Goal: Task Accomplishment & Management: Manage account settings

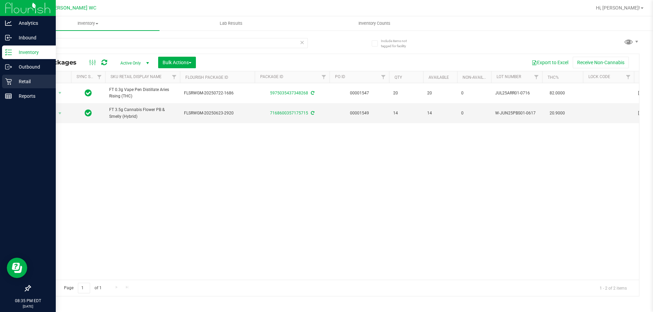
click at [12, 79] on icon at bounding box center [8, 81] width 7 height 7
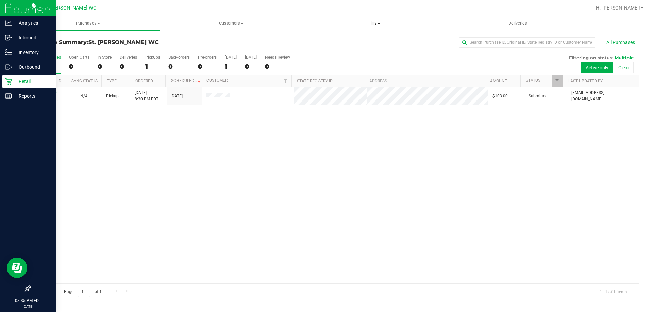
click at [368, 26] on span "Tills" at bounding box center [374, 23] width 142 height 6
click at [335, 40] on span "Manage tills" at bounding box center [326, 41] width 46 height 6
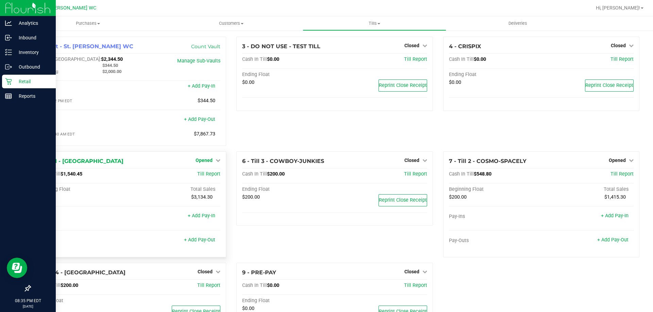
click at [210, 163] on span "Opened" at bounding box center [203, 160] width 17 height 5
click at [202, 176] on link "Close Till" at bounding box center [205, 174] width 18 height 5
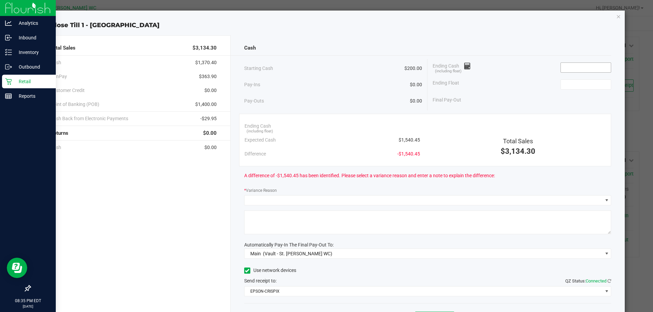
click at [578, 69] on input at bounding box center [586, 68] width 50 height 10
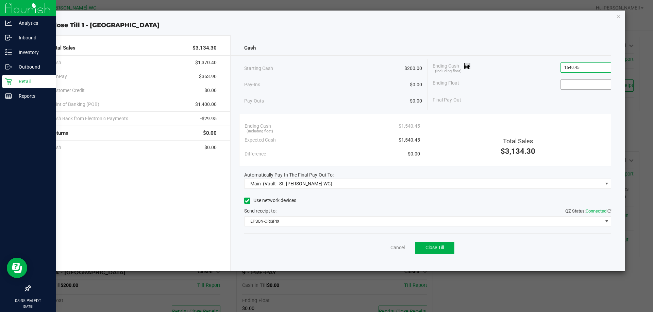
type input "$1,540.45"
click at [582, 89] on input at bounding box center [586, 85] width 50 height 10
type input "$200.00"
click at [541, 107] on div "Starting Cash $200.00 Pay-Ins $0.00 Pay-Outs $0.00 Ending Cash (including float…" at bounding box center [427, 84] width 367 height 51
click at [447, 253] on button "Close Till" at bounding box center [434, 248] width 39 height 12
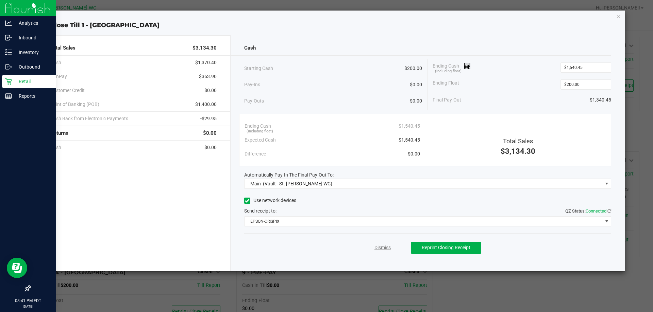
click at [386, 248] on link "Dismiss" at bounding box center [382, 247] width 16 height 7
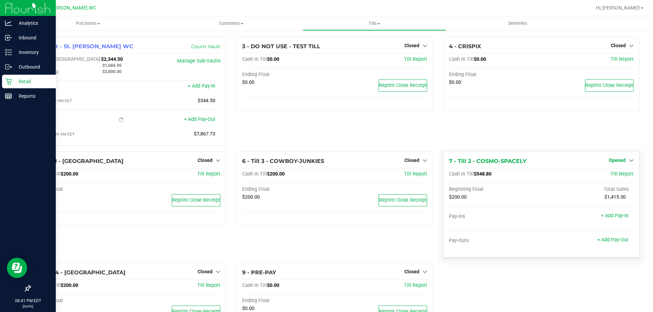
click at [612, 161] on span "Opened" at bounding box center [616, 160] width 17 height 5
click at [609, 173] on link "Close Till" at bounding box center [617, 174] width 18 height 5
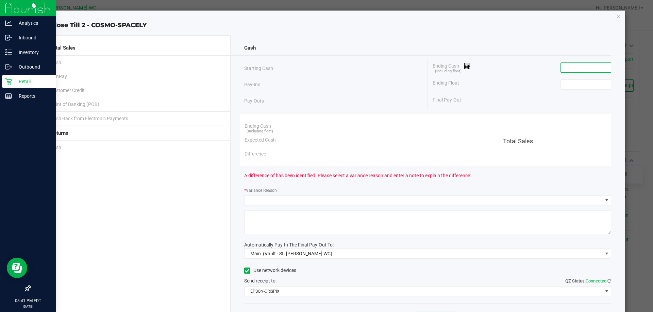
click at [579, 68] on input at bounding box center [586, 68] width 50 height 10
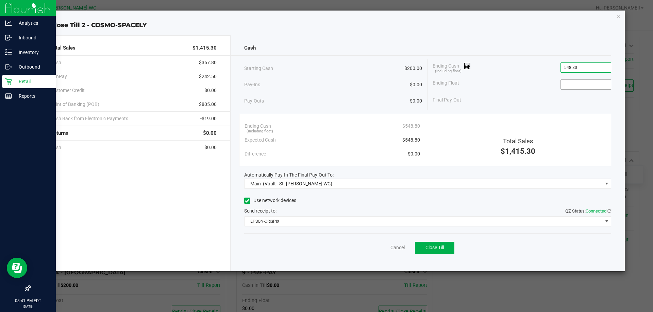
type input "$548.80"
click at [589, 86] on input at bounding box center [586, 85] width 50 height 10
type input "$200.00"
click at [519, 92] on div "Ending Float $200.00" at bounding box center [521, 84] width 178 height 17
click at [446, 243] on button "Close Till" at bounding box center [434, 248] width 39 height 12
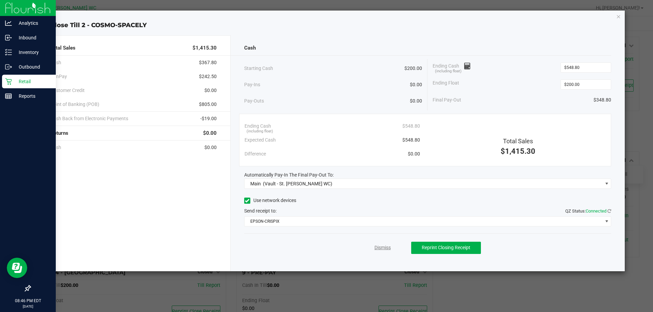
drag, startPoint x: 389, startPoint y: 249, endPoint x: 375, endPoint y: 245, distance: 14.6
click at [388, 249] on link "Dismiss" at bounding box center [382, 247] width 16 height 7
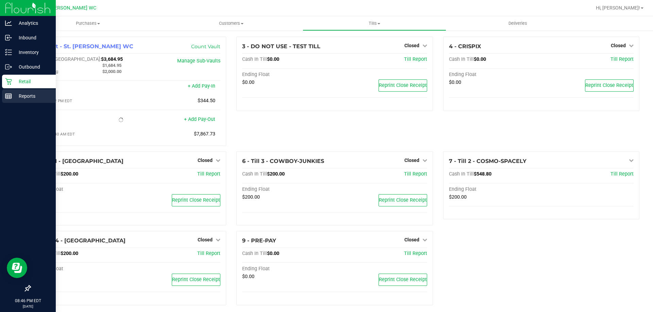
click at [34, 93] on p "Reports" at bounding box center [32, 96] width 41 height 8
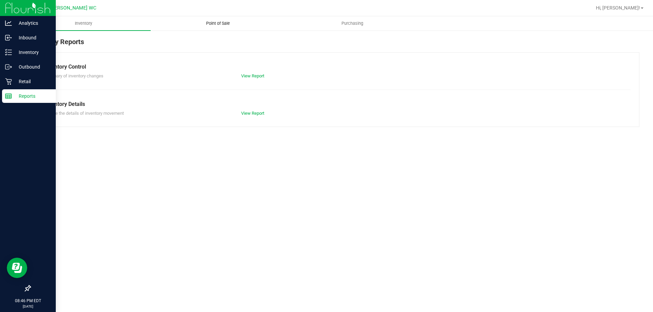
click at [218, 21] on span "Point of Sale" at bounding box center [218, 23] width 42 height 6
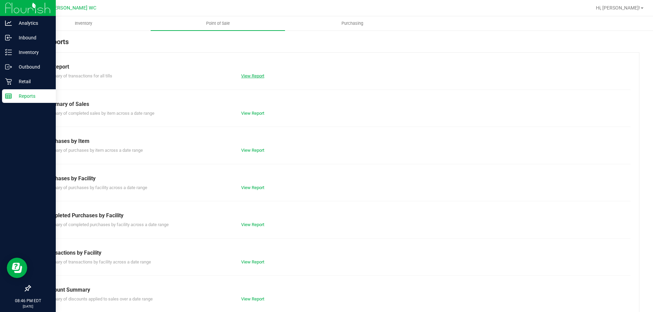
click at [262, 76] on link "View Report" at bounding box center [252, 75] width 23 height 5
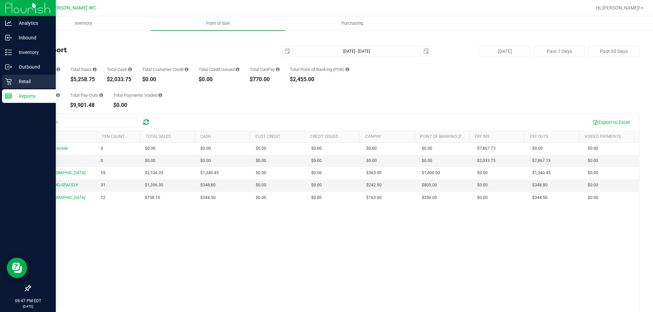
click at [25, 80] on p "Retail" at bounding box center [32, 82] width 41 height 8
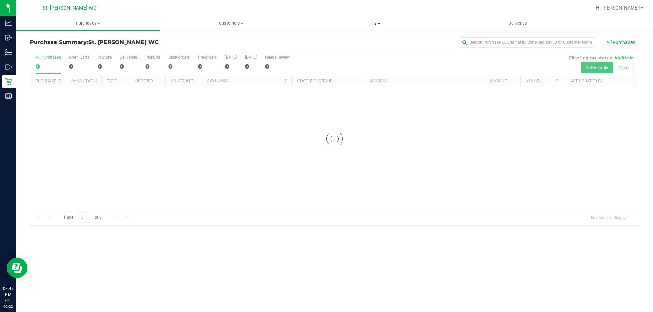
click at [372, 25] on span "Tills" at bounding box center [374, 23] width 142 height 6
click at [334, 42] on span "Manage tills" at bounding box center [326, 41] width 46 height 6
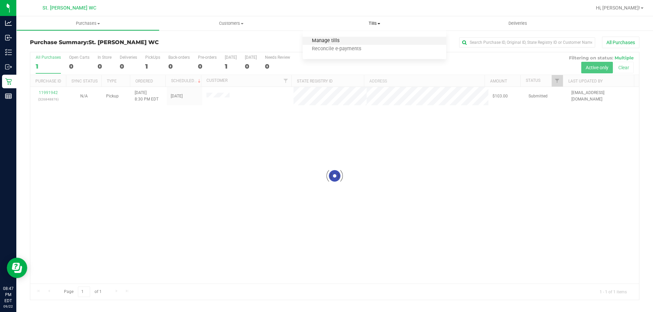
click at [334, 42] on span "Manage tills" at bounding box center [326, 41] width 46 height 6
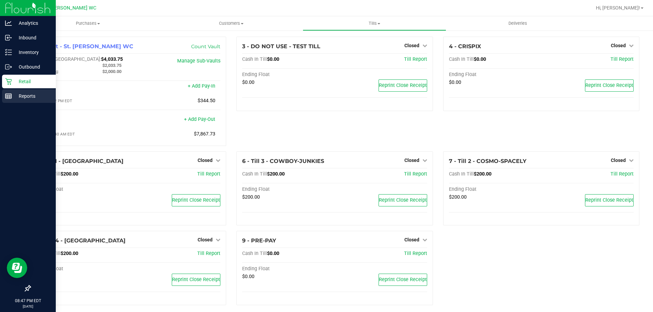
click at [27, 97] on p "Reports" at bounding box center [32, 96] width 41 height 8
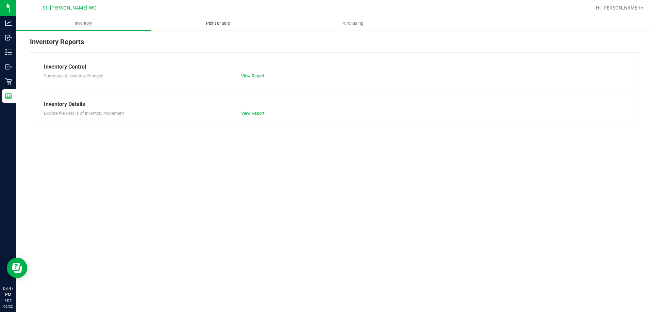
click at [211, 27] on uib-tab-heading "Point of Sale" at bounding box center [218, 24] width 134 height 14
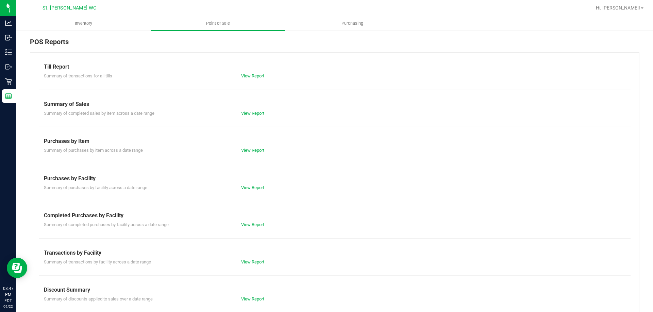
click at [248, 74] on link "View Report" at bounding box center [252, 75] width 23 height 5
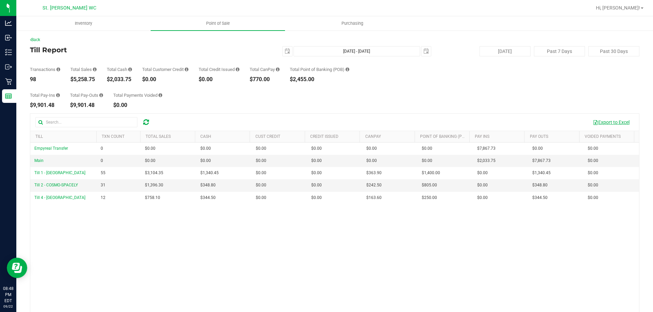
click at [603, 123] on button "Export to Excel" at bounding box center [611, 123] width 46 height 12
drag, startPoint x: 93, startPoint y: 79, endPoint x: 73, endPoint y: 79, distance: 20.1
click at [73, 79] on div "$5,258.75" at bounding box center [83, 79] width 26 height 5
copy div "5,258.75"
click at [286, 51] on span "select" at bounding box center [287, 51] width 5 height 5
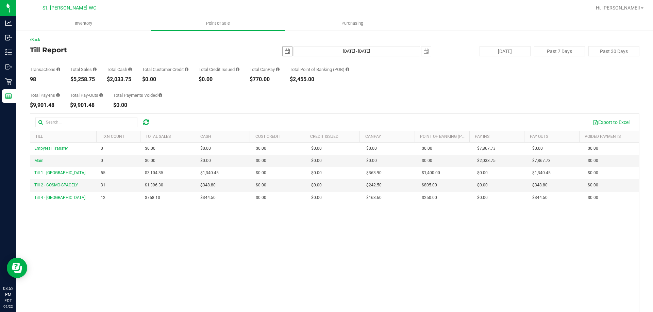
scroll to position [0, 17]
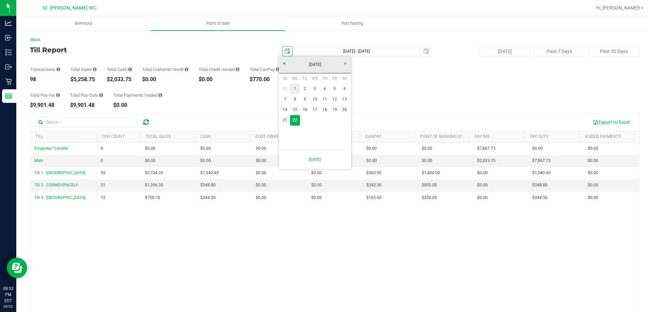
click at [295, 90] on link "1" at bounding box center [295, 89] width 10 height 11
type input "[DATE]"
type input "[DATE] - [DATE]"
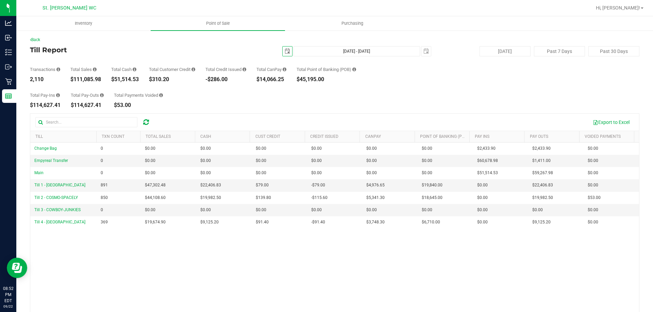
click at [97, 80] on div "$111,085.98" at bounding box center [85, 79] width 31 height 5
drag, startPoint x: 103, startPoint y: 82, endPoint x: 73, endPoint y: 76, distance: 30.1
click at [73, 76] on div "Transactions 2,110 Total Sales $111,085.98 Total Cash $51,514.53 Total Customer…" at bounding box center [334, 69] width 609 height 26
copy div "111,085.98"
click at [285, 51] on span "select" at bounding box center [287, 51] width 5 height 5
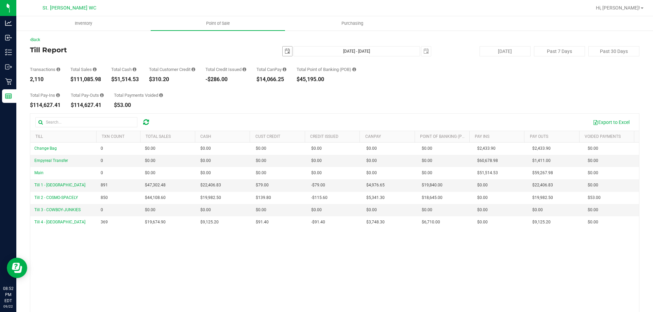
scroll to position [0, 17]
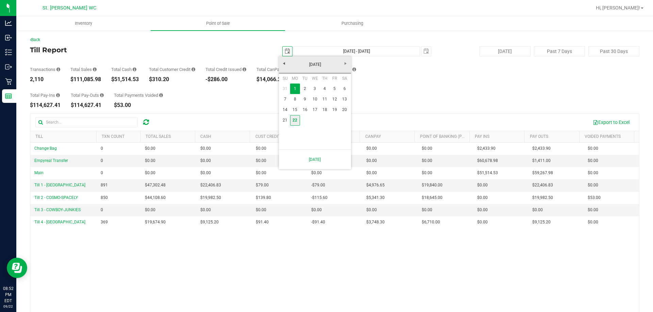
click at [296, 122] on link "22" at bounding box center [295, 120] width 10 height 11
type input "[DATE]"
type input "[DATE] - [DATE]"
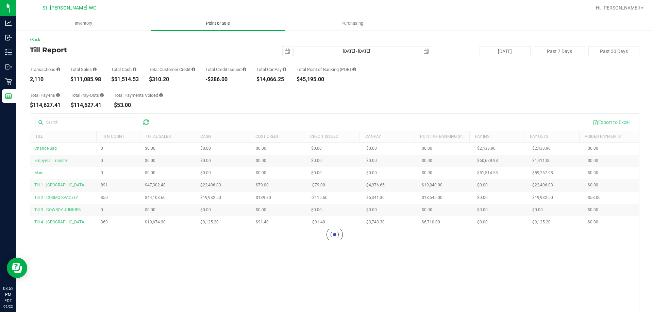
click at [214, 25] on span "Point of Sale" at bounding box center [218, 23] width 42 height 6
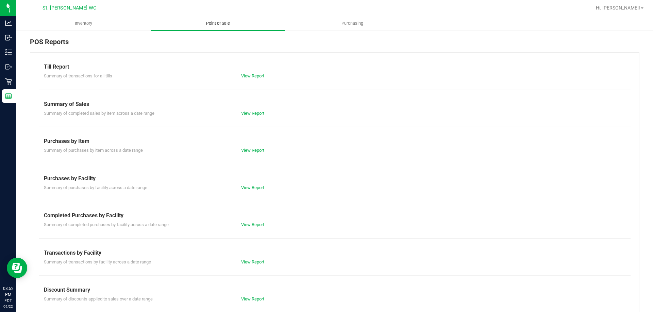
click at [223, 19] on uib-tab-heading "Point of Sale" at bounding box center [218, 23] width 134 height 14
click at [245, 75] on link "View Report" at bounding box center [252, 75] width 23 height 5
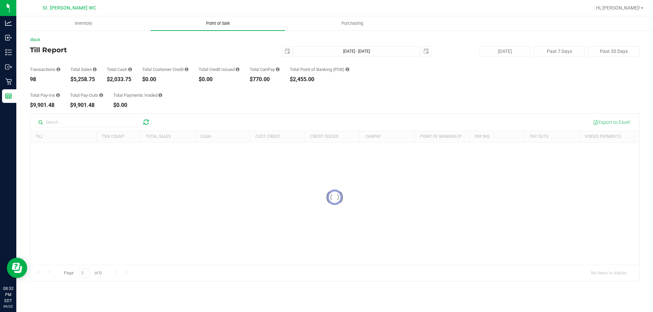
click at [226, 22] on span "Point of Sale" at bounding box center [218, 23] width 42 height 6
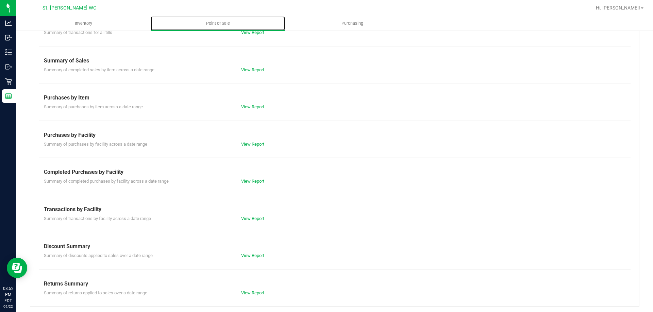
scroll to position [45, 0]
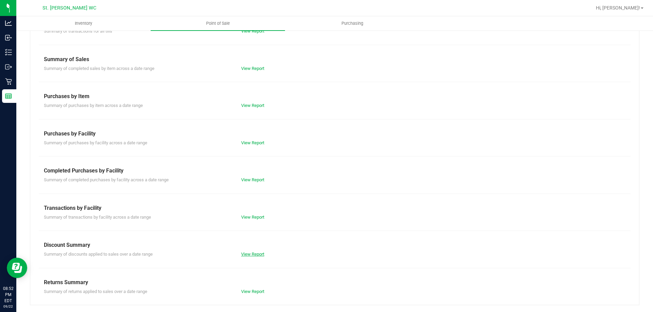
click at [252, 254] on link "View Report" at bounding box center [252, 254] width 23 height 5
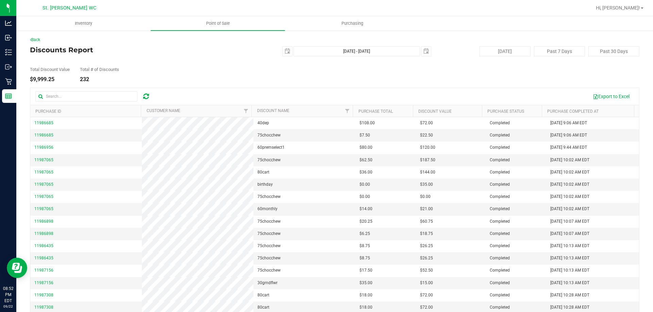
drag, startPoint x: 54, startPoint y: 80, endPoint x: 31, endPoint y: 78, distance: 23.5
click at [31, 78] on div "$9,999.25" at bounding box center [50, 79] width 40 height 5
copy div "$9,999.25"
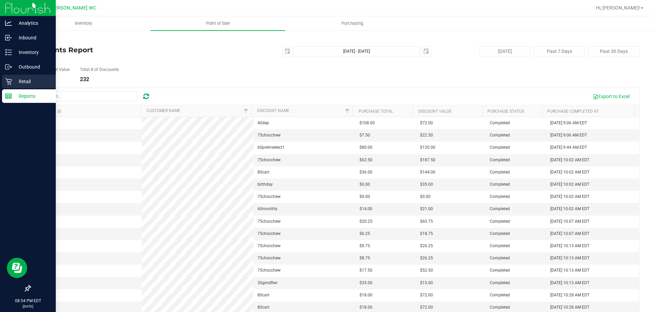
click at [13, 81] on p "Retail" at bounding box center [32, 82] width 41 height 8
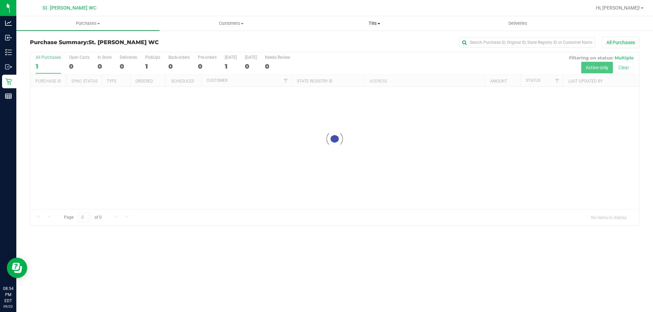
click at [371, 21] on span "Tills" at bounding box center [374, 23] width 142 height 6
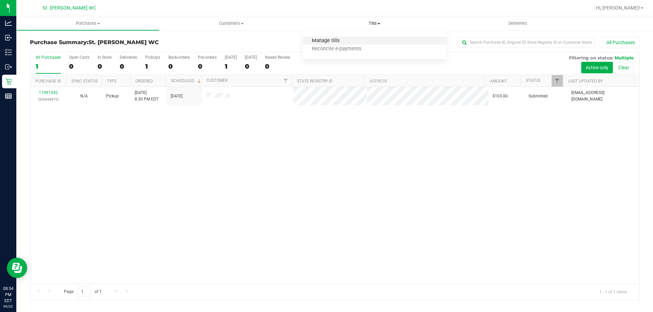
click at [330, 40] on span "Manage tills" at bounding box center [326, 41] width 46 height 6
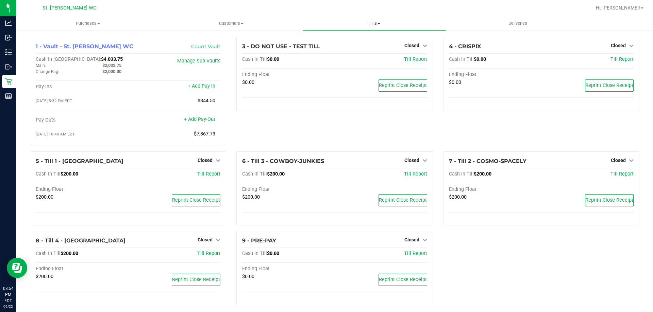
click at [372, 22] on span "Tills" at bounding box center [374, 23] width 142 height 6
click at [356, 49] on span "Reconcile e-payments" at bounding box center [337, 49] width 68 height 6
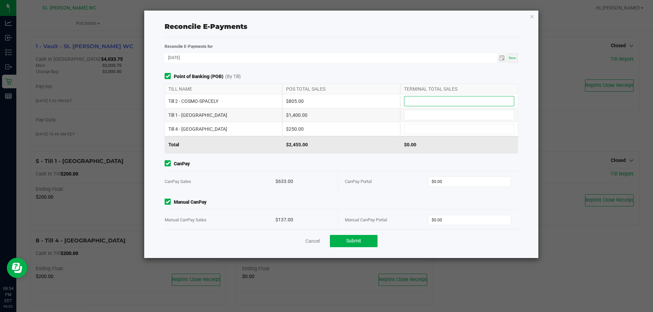
click at [477, 100] on input at bounding box center [458, 102] width 109 height 10
type input "$805.00"
type input "$1,400.00"
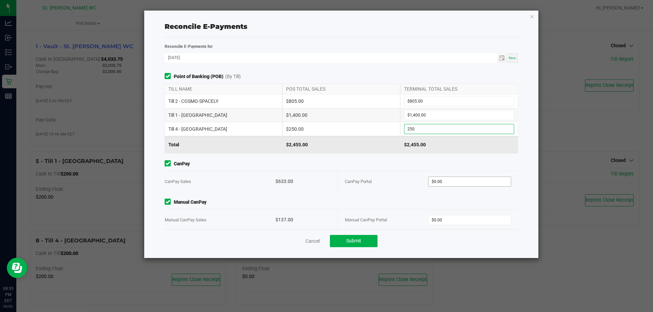
type input "$250.00"
click at [491, 178] on input "0" at bounding box center [469, 182] width 83 height 10
type input "$633.00"
click at [462, 222] on input "0" at bounding box center [469, 221] width 83 height 10
type input "$137.00"
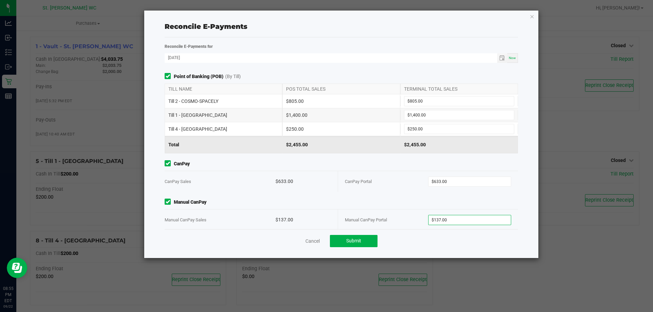
click at [386, 194] on div "Point of Banking (POB) (By Till) TILL NAME POS TOTAL SALES TERMINAL TOTAL SALES…" at bounding box center [340, 151] width 363 height 156
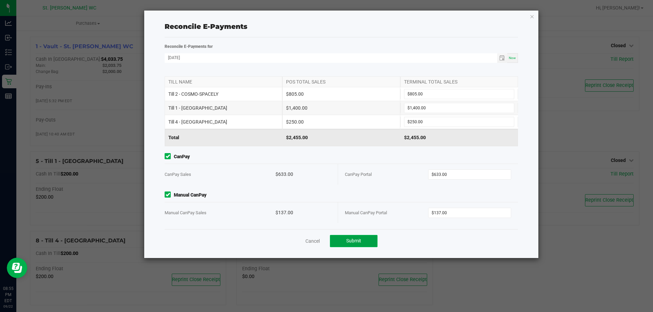
click at [354, 244] on button "Submit" at bounding box center [354, 241] width 48 height 12
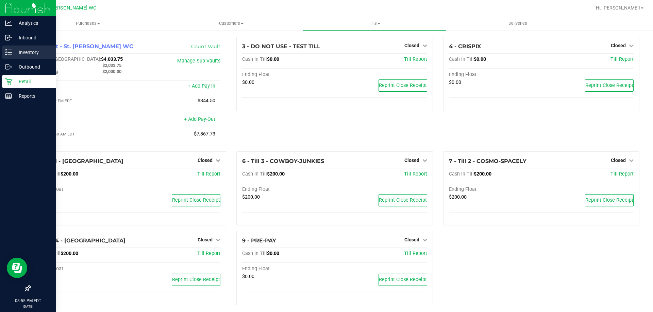
click at [8, 54] on icon at bounding box center [8, 52] width 7 height 7
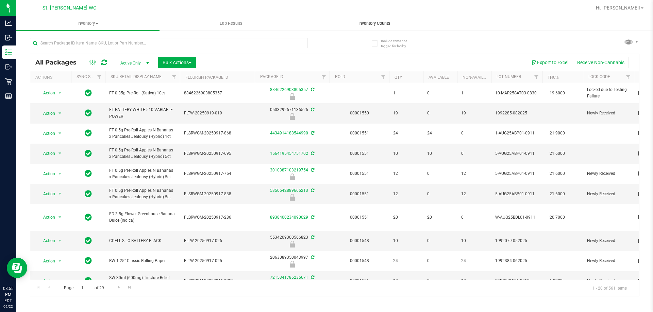
click at [376, 25] on span "Inventory Counts" at bounding box center [374, 23] width 50 height 6
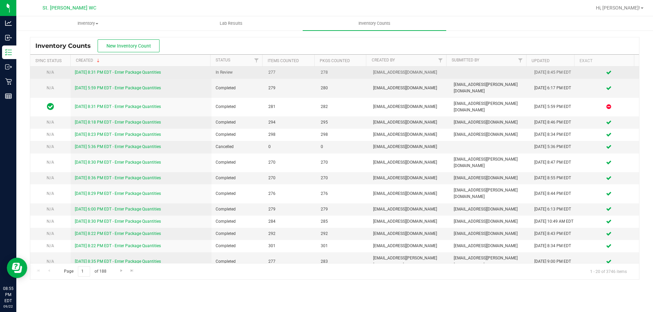
click at [149, 72] on link "[DATE] 8:31 PM EDT - Enter Package Quantities" at bounding box center [118, 72] width 86 height 5
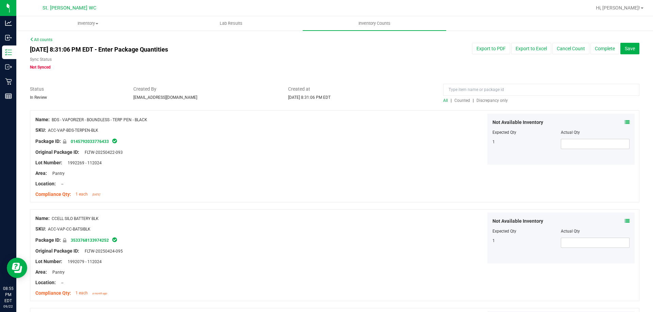
click at [490, 100] on span "Discrepancy only" at bounding box center [491, 100] width 31 height 5
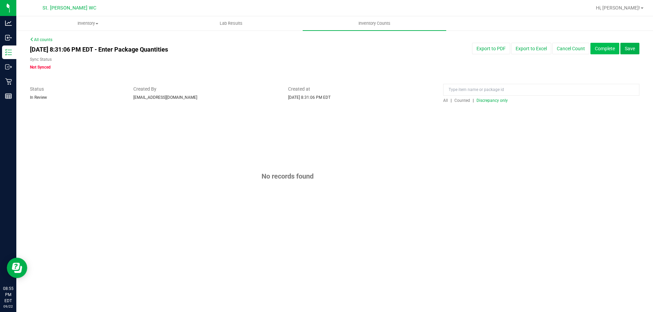
click at [606, 48] on button "Complete" at bounding box center [604, 49] width 29 height 12
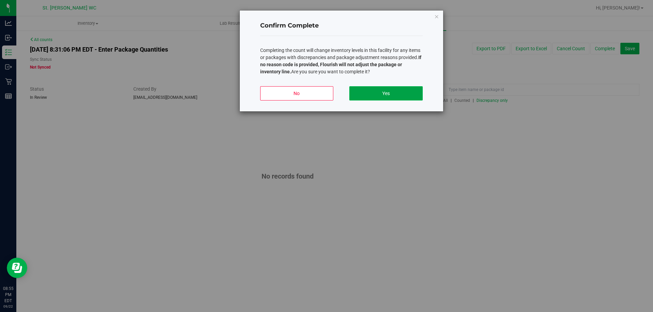
click at [399, 93] on button "Yes" at bounding box center [385, 93] width 73 height 14
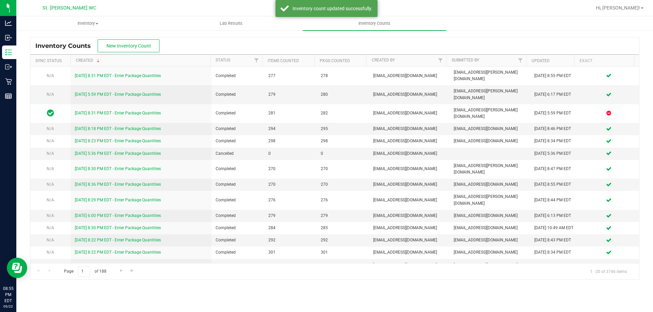
click at [635, 4] on div "Hi, [PERSON_NAME]!" at bounding box center [619, 8] width 53 height 12
click at [632, 7] on span "Hi, [PERSON_NAME]!" at bounding box center [618, 7] width 44 height 5
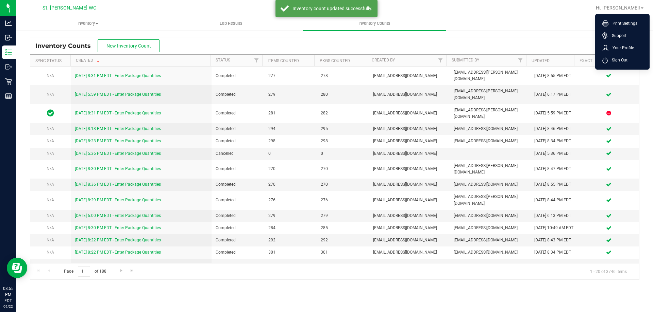
drag, startPoint x: 612, startPoint y: 62, endPoint x: 556, endPoint y: 59, distance: 56.2
click at [612, 62] on span "Sign Out" at bounding box center [617, 60] width 20 height 7
